Goal: Information Seeking & Learning: Learn about a topic

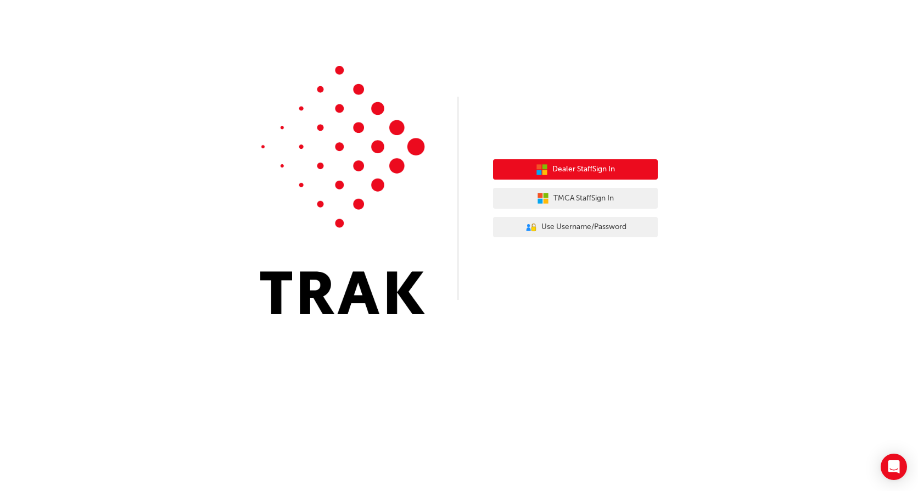
click at [588, 164] on span "Dealer Staff Sign In" at bounding box center [584, 169] width 63 height 13
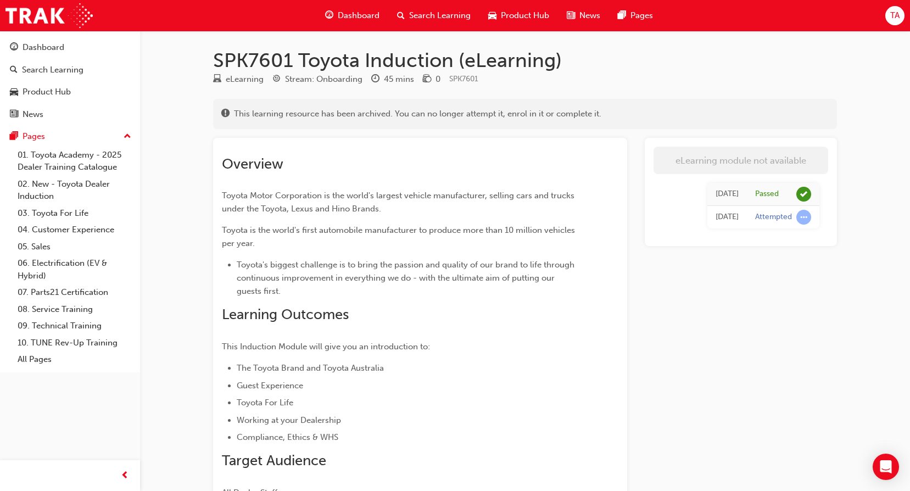
click at [354, 15] on span "Dashboard" at bounding box center [359, 15] width 42 height 13
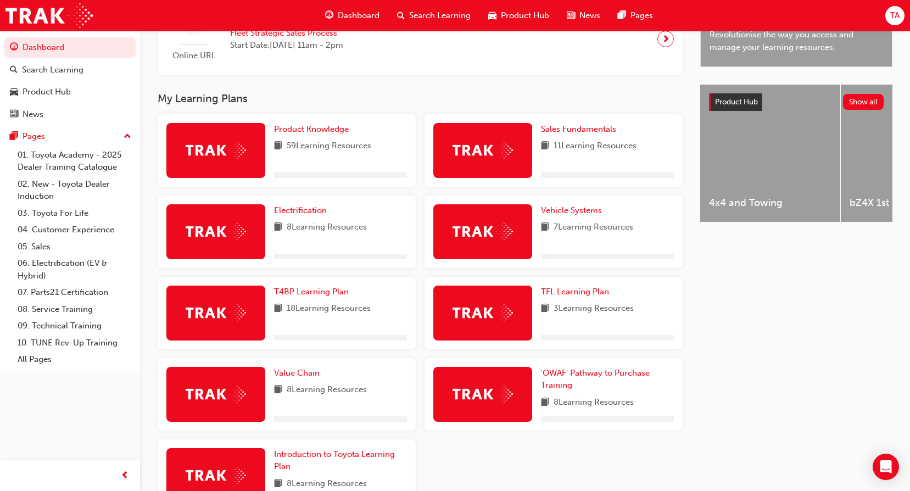
scroll to position [414, 0]
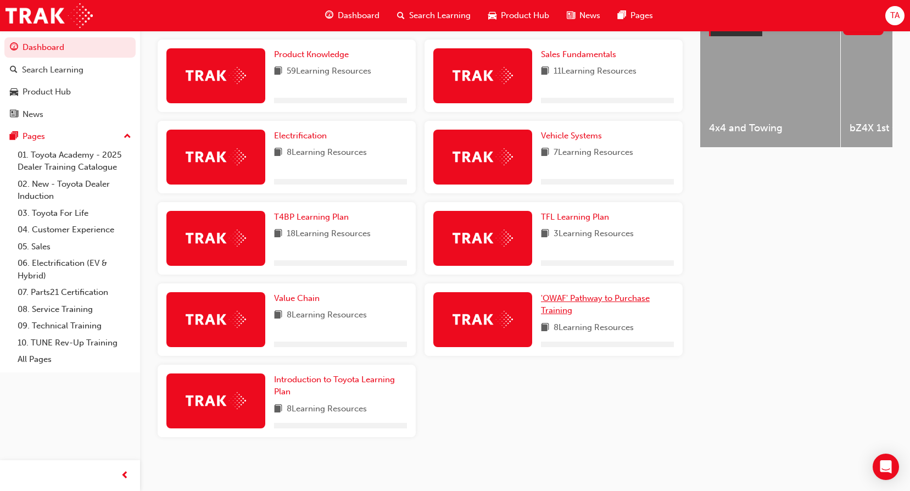
click at [560, 298] on span "'OWAF' Pathway to Purchase Training" at bounding box center [595, 304] width 109 height 23
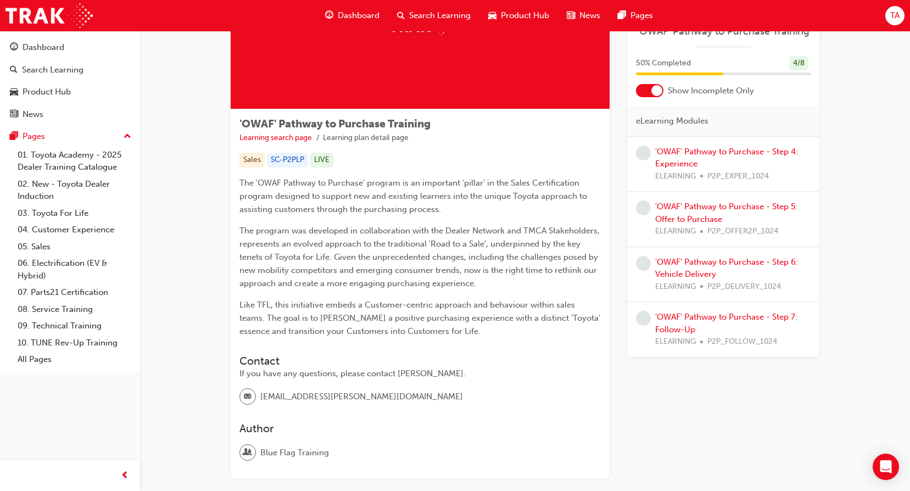
scroll to position [15, 0]
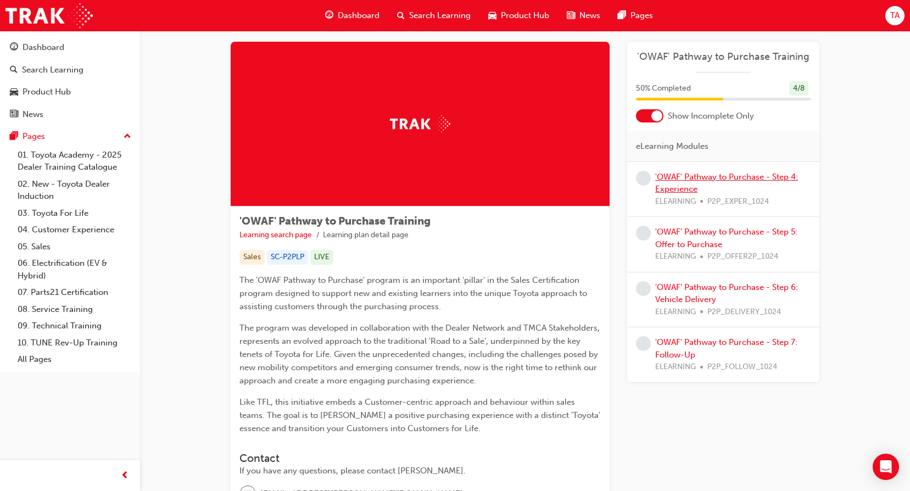
click at [773, 175] on link "'OWAF' Pathway to Purchase - Step 4: Experience" at bounding box center [726, 183] width 143 height 23
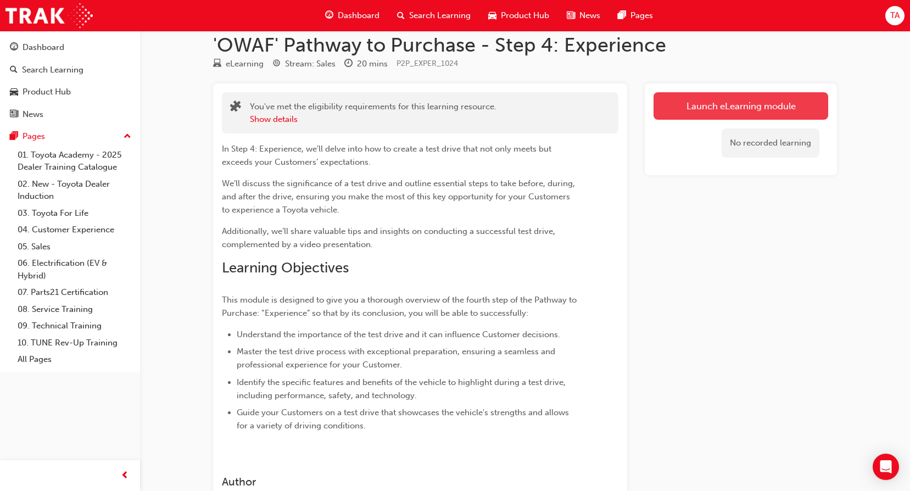
click at [719, 111] on link "Launch eLearning module" at bounding box center [741, 105] width 175 height 27
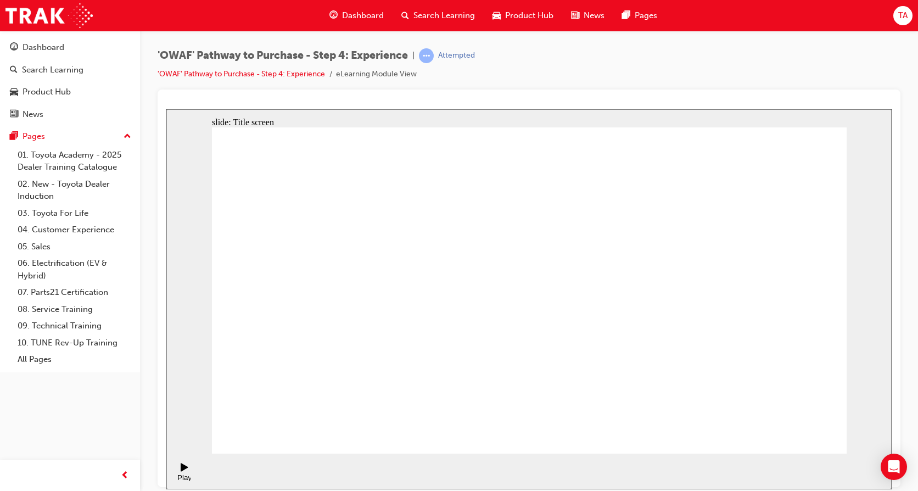
drag, startPoint x: 760, startPoint y: 419, endPoint x: 778, endPoint y: 429, distance: 20.9
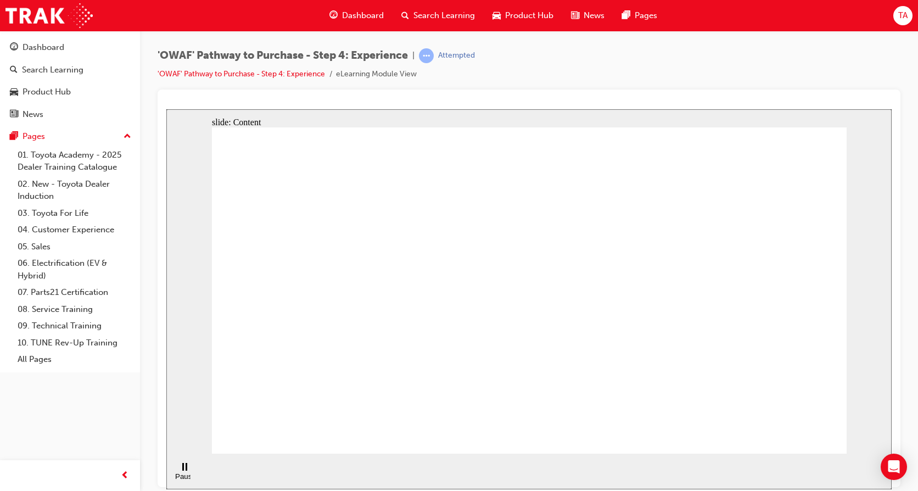
drag, startPoint x: 632, startPoint y: 340, endPoint x: 637, endPoint y: 348, distance: 9.6
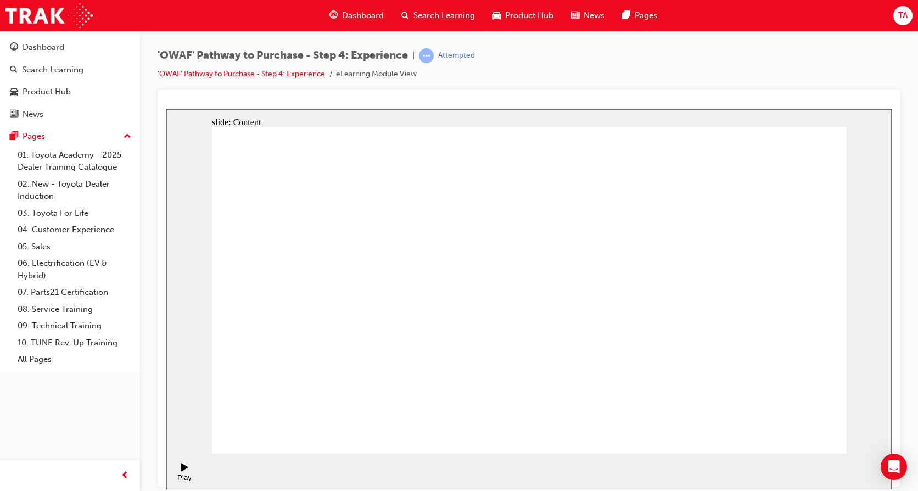
drag, startPoint x: 320, startPoint y: 254, endPoint x: 310, endPoint y: 258, distance: 10.8
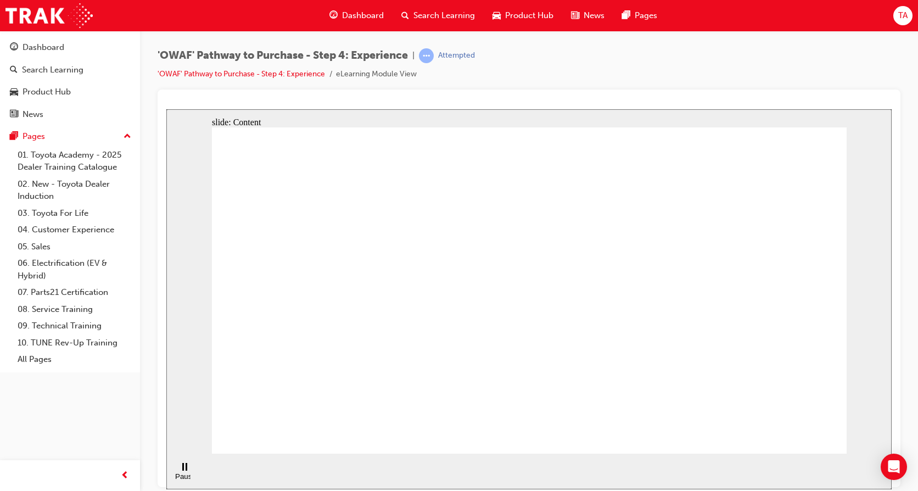
drag, startPoint x: 566, startPoint y: 385, endPoint x: 598, endPoint y: 390, distance: 32.9
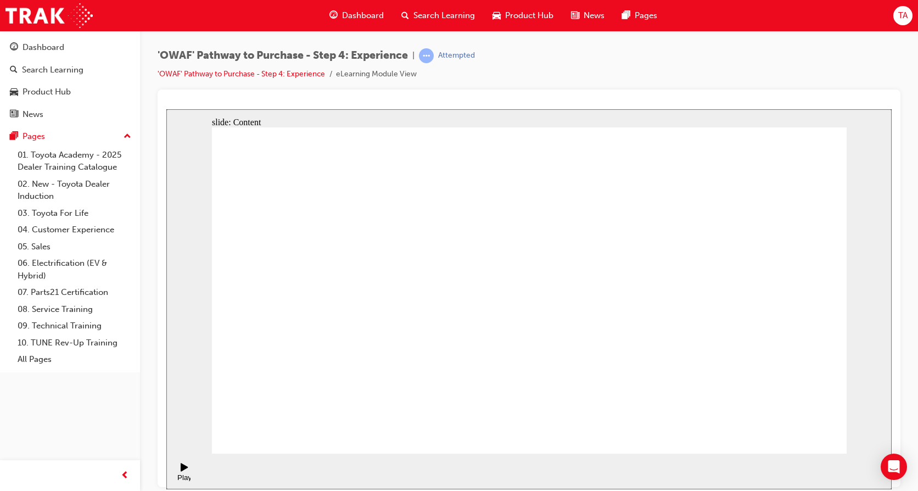
drag, startPoint x: 455, startPoint y: 266, endPoint x: 577, endPoint y: 280, distance: 123.2
